Goal: Task Accomplishment & Management: Use online tool/utility

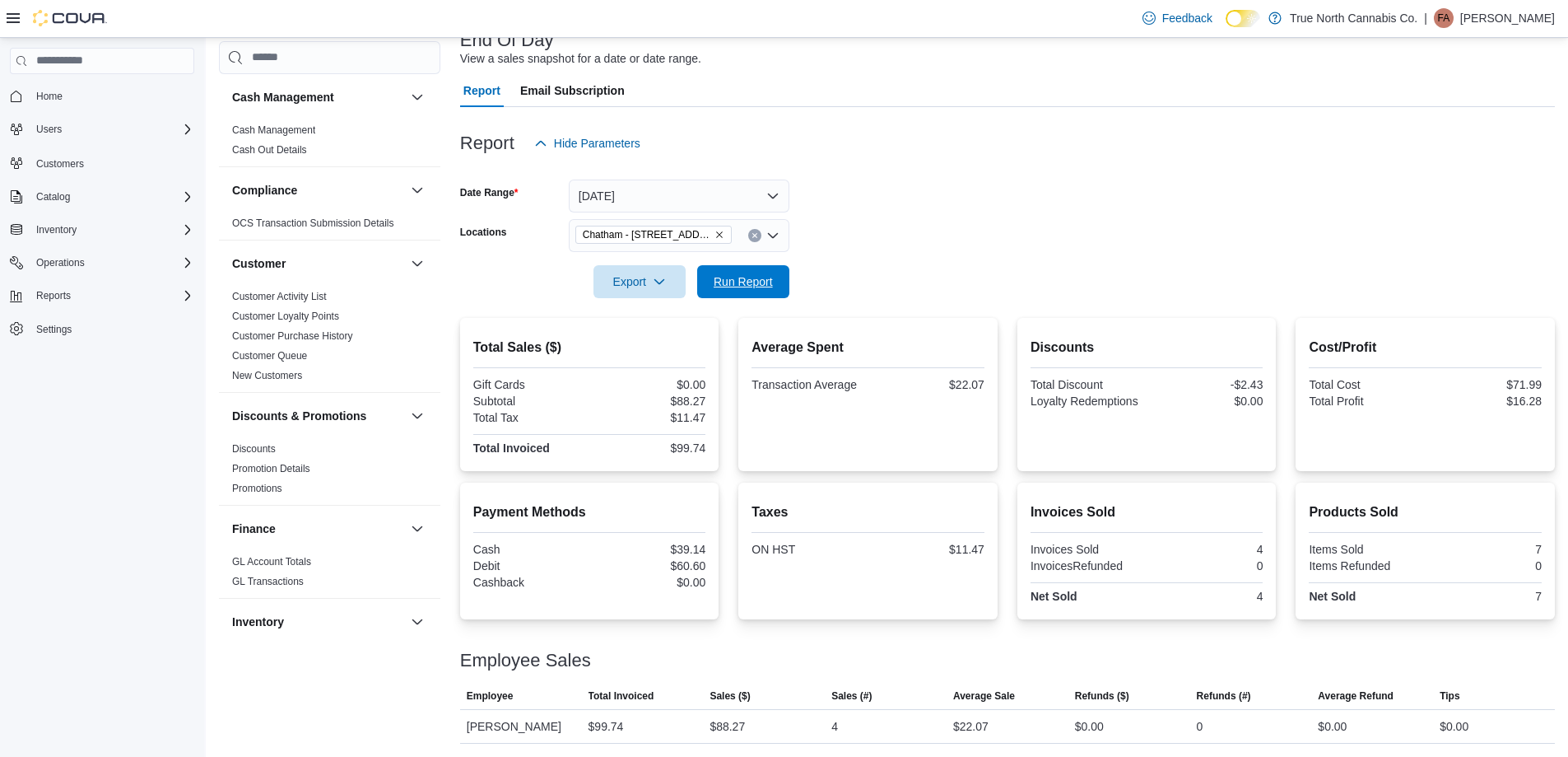
click at [763, 281] on span "Run Report" at bounding box center [743, 281] width 59 height 16
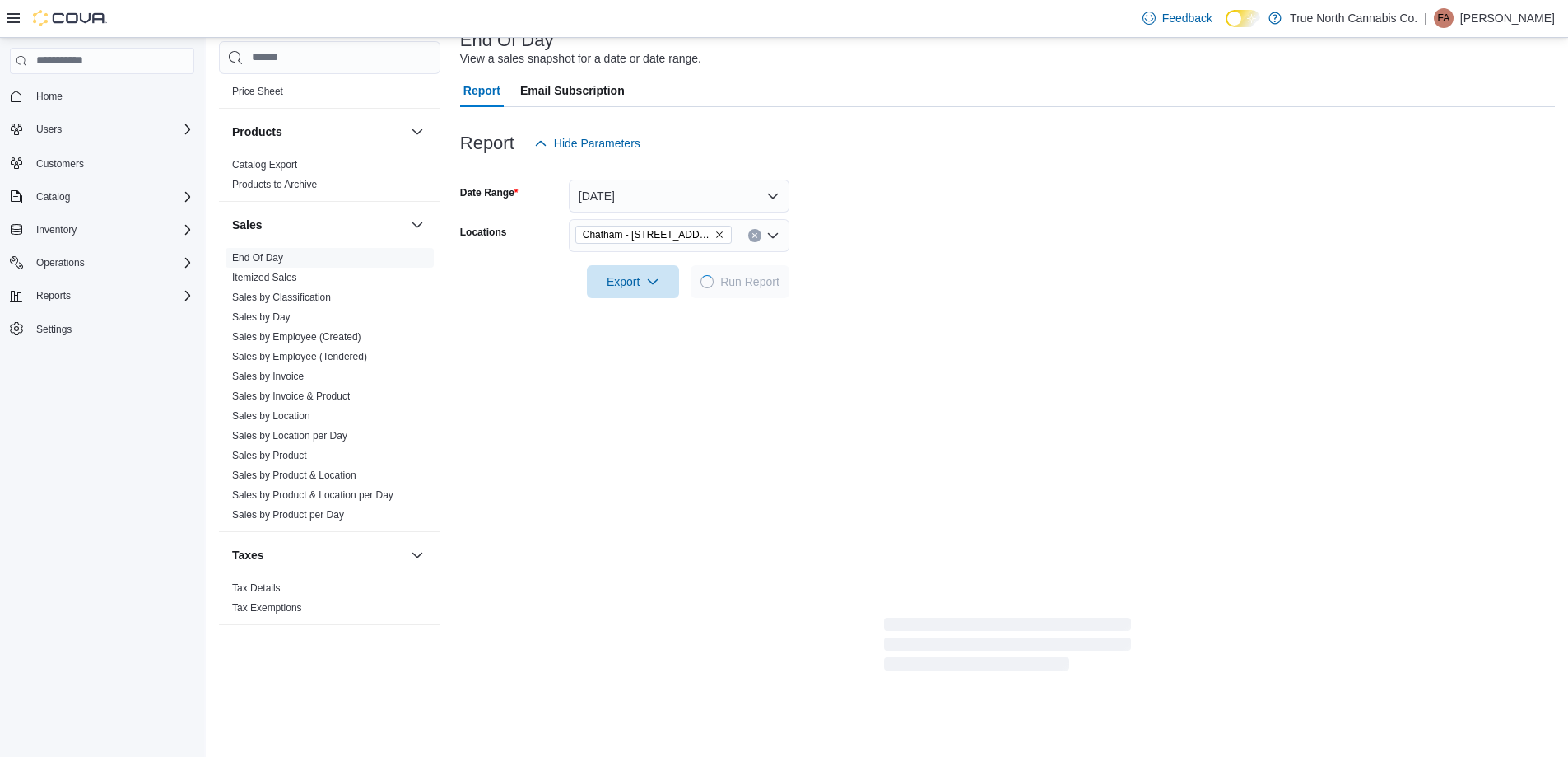
click at [920, 262] on div at bounding box center [1008, 258] width 1095 height 13
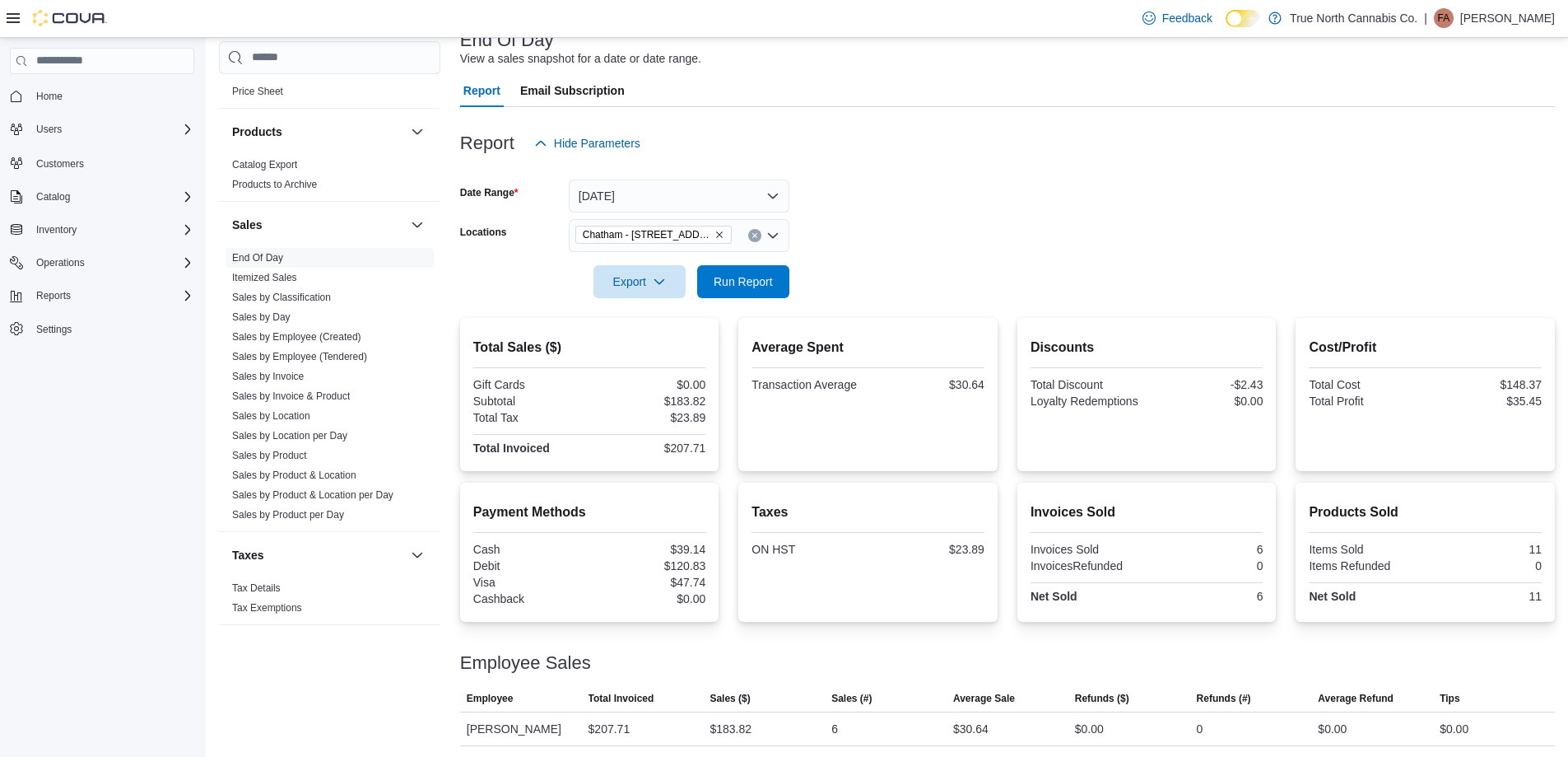
click at [928, 236] on form "Date Range [DATE] Locations [GEOGRAPHIC_DATA] - [STREET_ADDRESS] Export Run Rep…" at bounding box center [1008, 229] width 1095 height 138
click at [763, 296] on span "Run Report" at bounding box center [743, 281] width 72 height 33
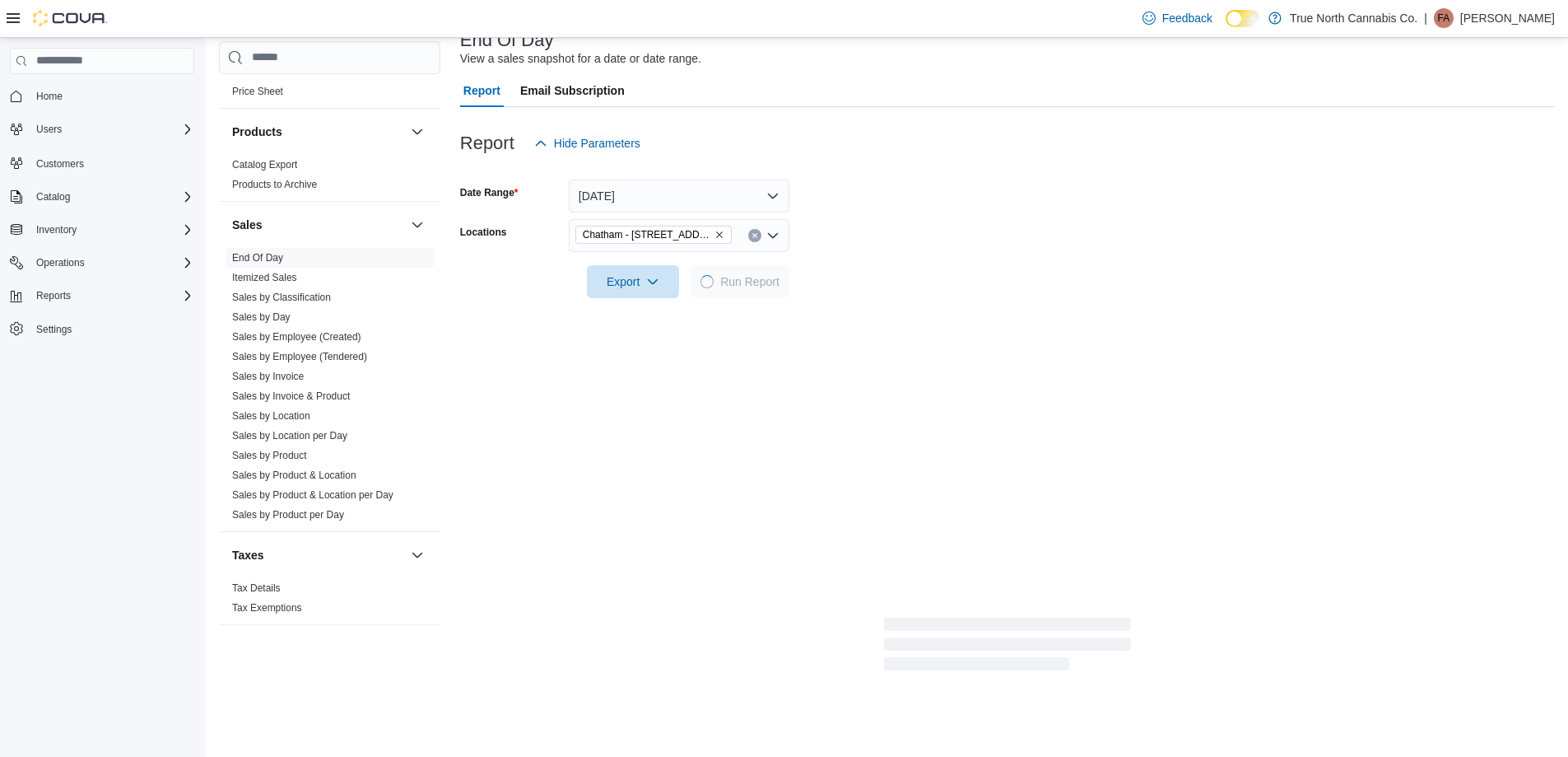
click at [966, 244] on form "Date Range [DATE] Locations [GEOGRAPHIC_DATA] - [STREET_ADDRESS] Export Run Rep…" at bounding box center [1008, 229] width 1095 height 138
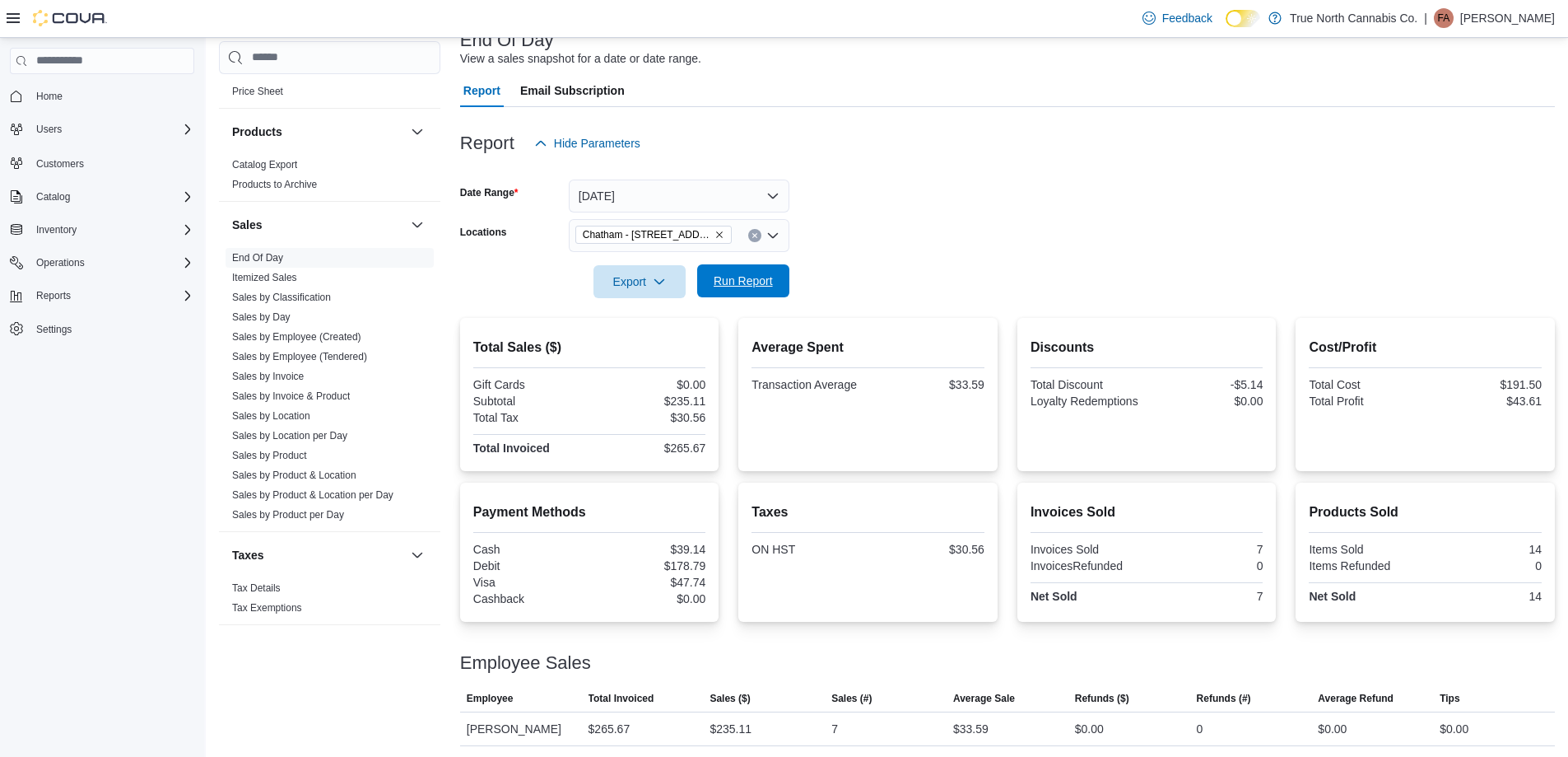
click at [777, 285] on span "Run Report" at bounding box center [743, 281] width 72 height 33
click at [870, 253] on div at bounding box center [1008, 258] width 1095 height 13
drag, startPoint x: 764, startPoint y: 278, endPoint x: 908, endPoint y: 233, distance: 150.9
click at [785, 264] on form "Date Range [DATE] Locations [GEOGRAPHIC_DATA] - [STREET_ADDRESS] Export Run Rep…" at bounding box center [1008, 229] width 1095 height 138
click at [908, 233] on form "Date Range [DATE] Locations [GEOGRAPHIC_DATA] - [STREET_ADDRESS] Export Run Rep…" at bounding box center [1008, 229] width 1095 height 138
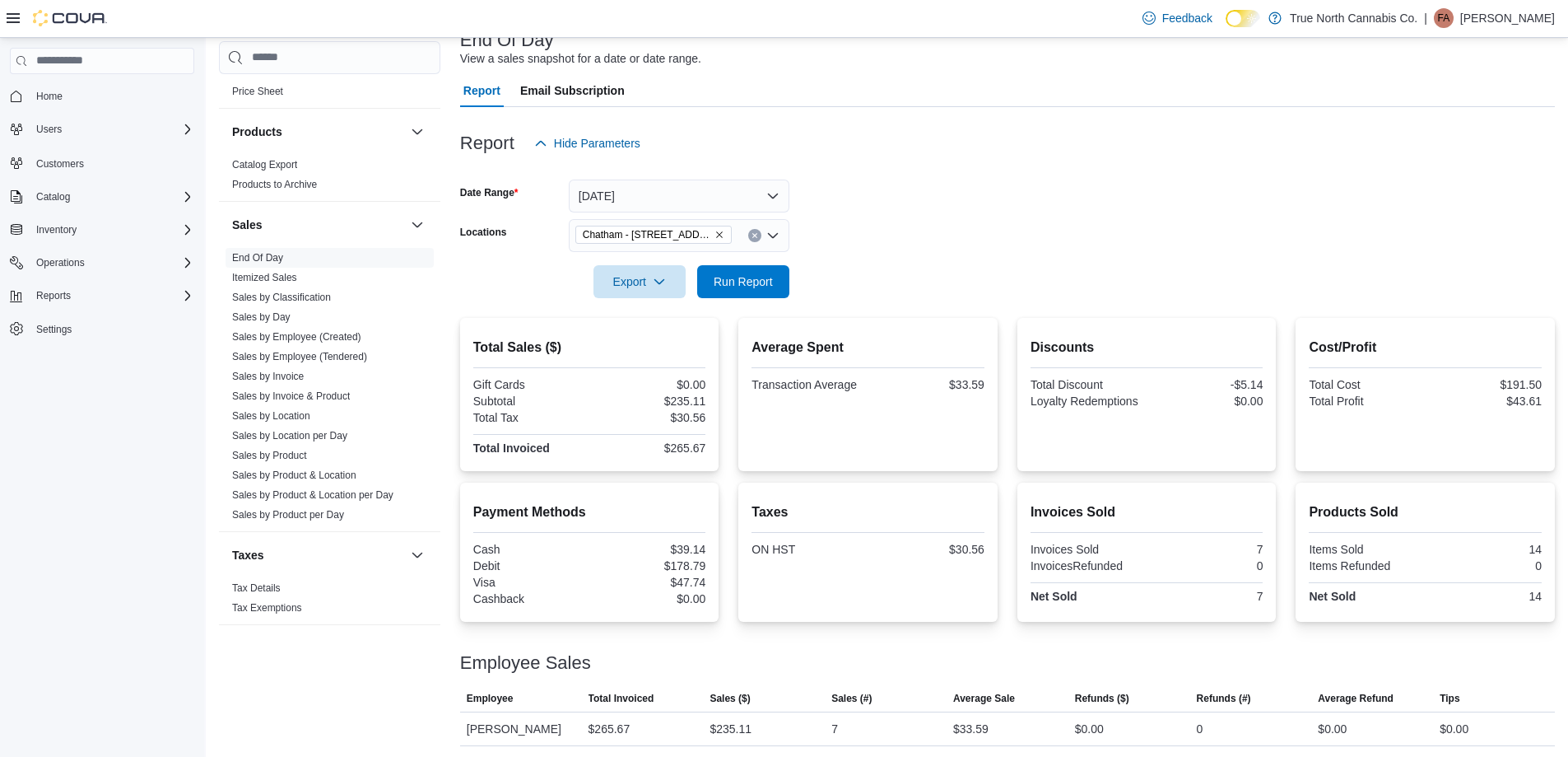
click at [814, 183] on form "Date Range [DATE] Locations [GEOGRAPHIC_DATA] - [STREET_ADDRESS] Export Run Rep…" at bounding box center [1008, 229] width 1095 height 138
